Goal: Navigation & Orientation: Find specific page/section

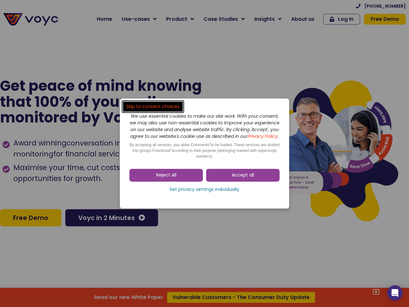
click at [243, 178] on span "Accept all" at bounding box center [243, 175] width 22 height 6
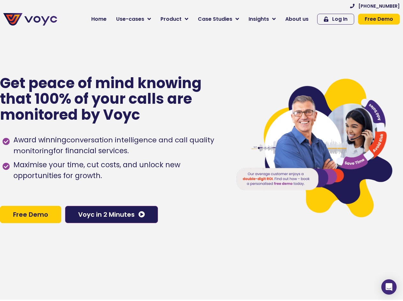
click at [204, 193] on div "Award winning conversation intelligence and call quality monitoring for financi…" at bounding box center [113, 164] width 221 height 65
